Goal: Find specific page/section: Find specific page/section

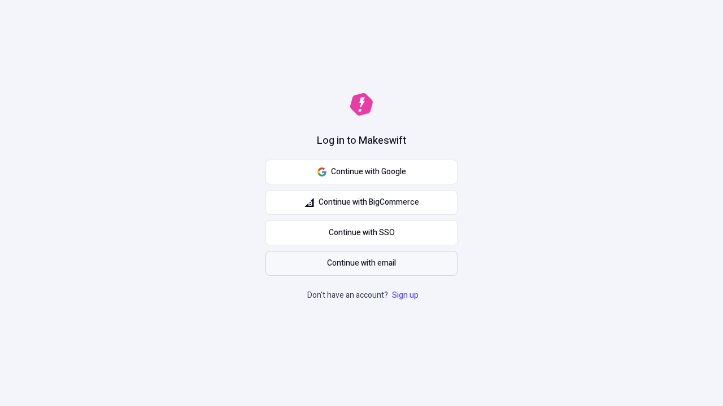
click at [361, 264] on span "Continue with email" at bounding box center [361, 263] width 69 height 12
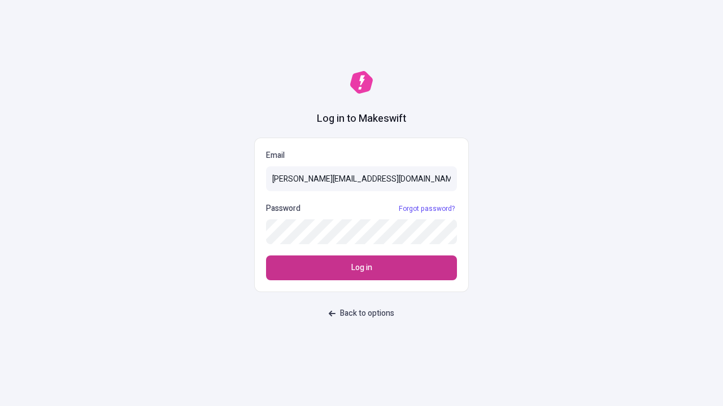
click at [361, 268] on span "Log in" at bounding box center [361, 268] width 21 height 12
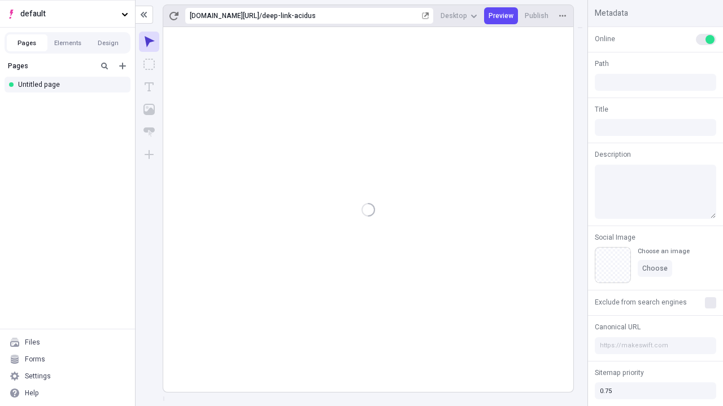
type input "/deep-link-acidus"
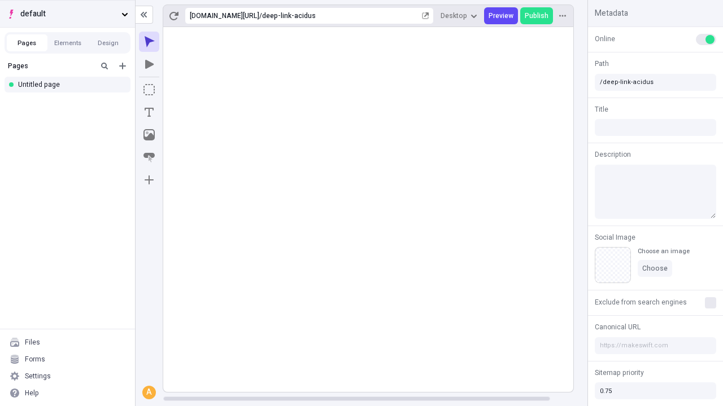
click at [67, 14] on span "default" at bounding box center [68, 14] width 97 height 12
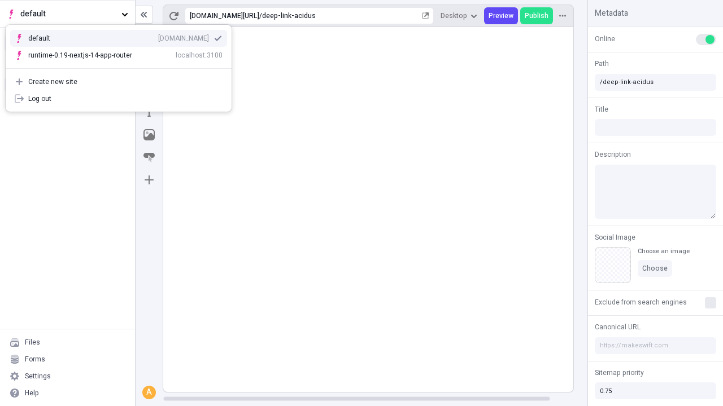
click at [158, 36] on div "qee9k4dy7d.staging.makeswift.site" at bounding box center [183, 38] width 51 height 9
click at [123, 66] on icon "Add new" at bounding box center [122, 66] width 7 height 7
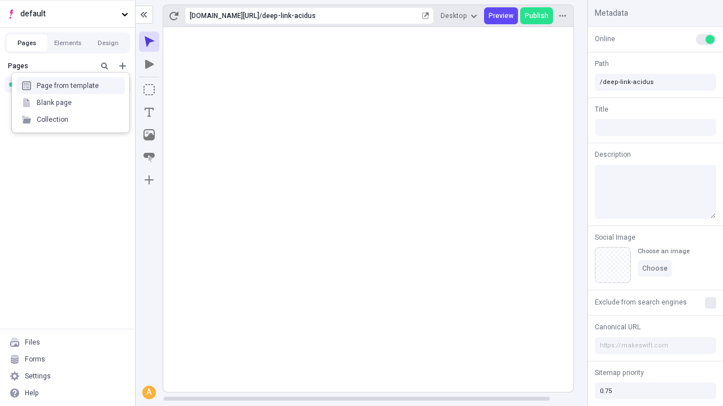
click at [71, 103] on div "Blank page" at bounding box center [70, 102] width 108 height 17
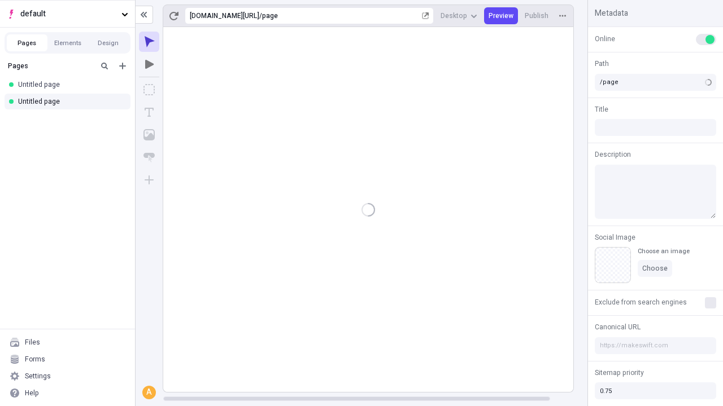
type input "/deep-link-dignissimos"
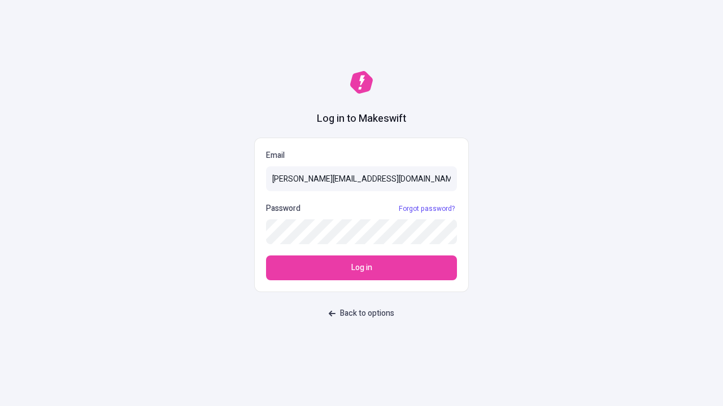
type input "[PERSON_NAME][EMAIL_ADDRESS][DOMAIN_NAME]"
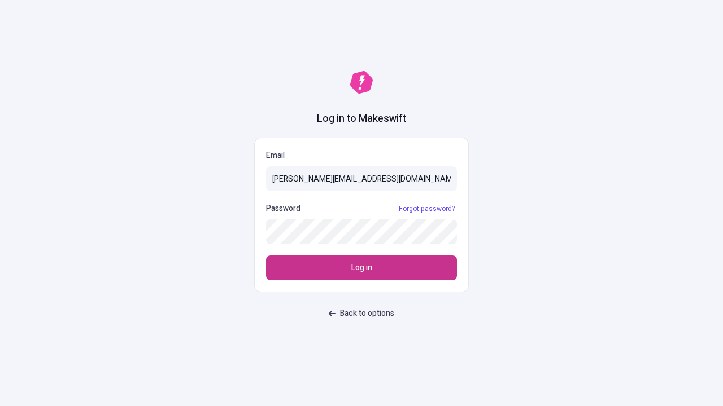
click at [361, 268] on span "Log in" at bounding box center [361, 268] width 21 height 12
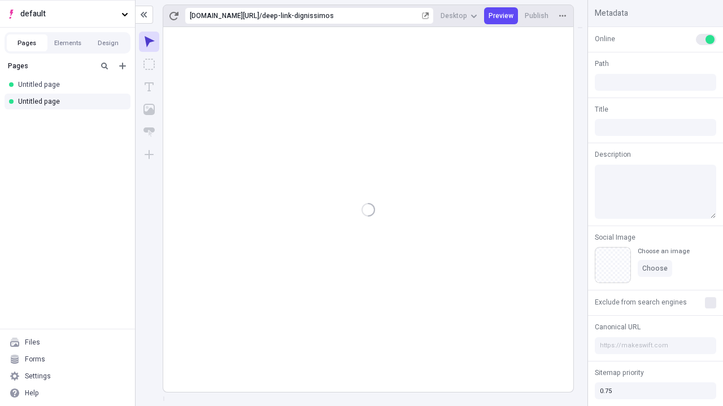
type input "/deep-link-dignissimos"
